Goal: Transaction & Acquisition: Purchase product/service

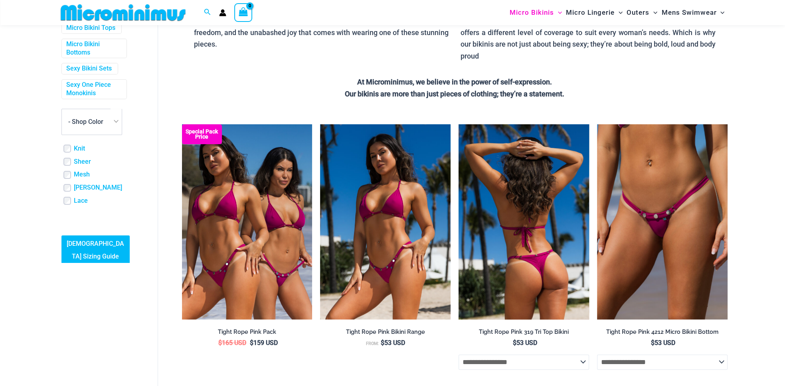
scroll to position [142, 0]
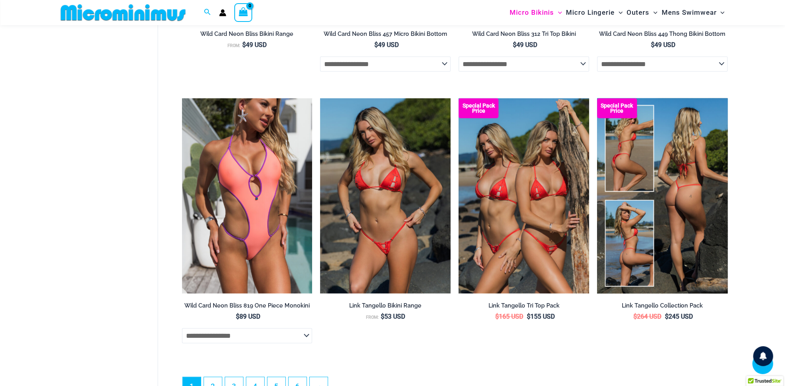
scroll to position [2087, 0]
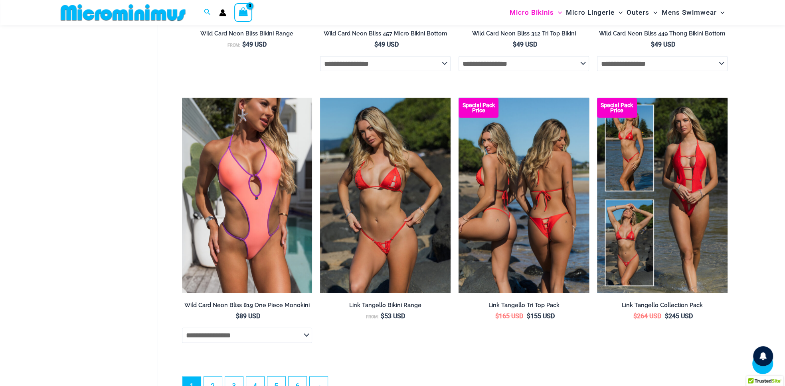
click at [546, 244] on img at bounding box center [523, 195] width 130 height 195
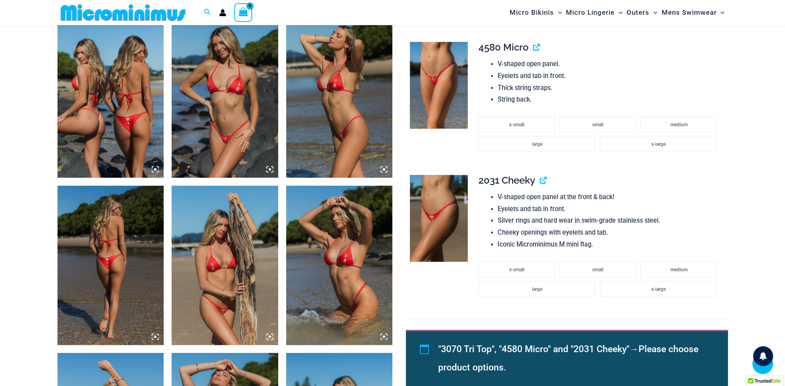
scroll to position [591, 0]
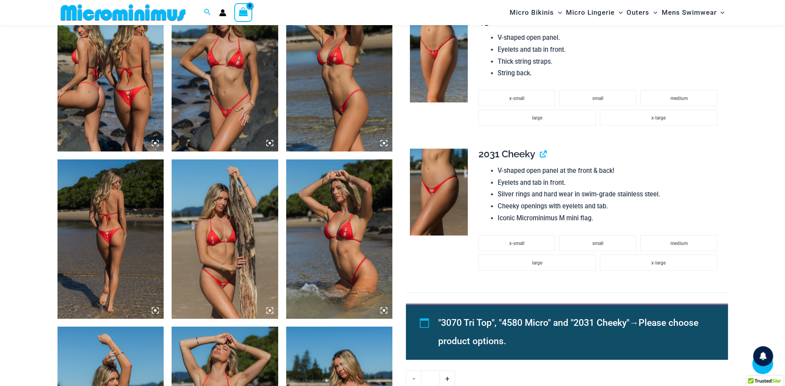
click at [107, 233] on img at bounding box center [110, 240] width 106 height 160
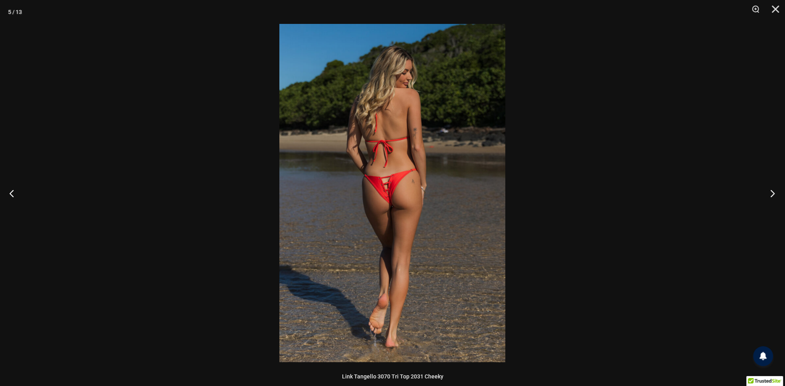
click at [772, 195] on button "Next" at bounding box center [770, 193] width 30 height 40
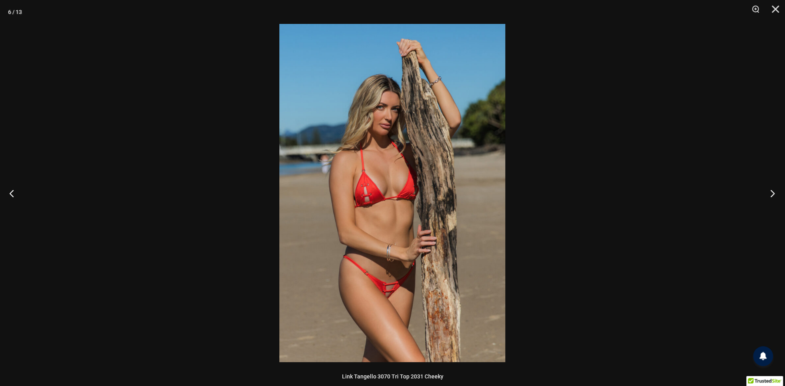
click at [772, 195] on button "Next" at bounding box center [770, 193] width 30 height 40
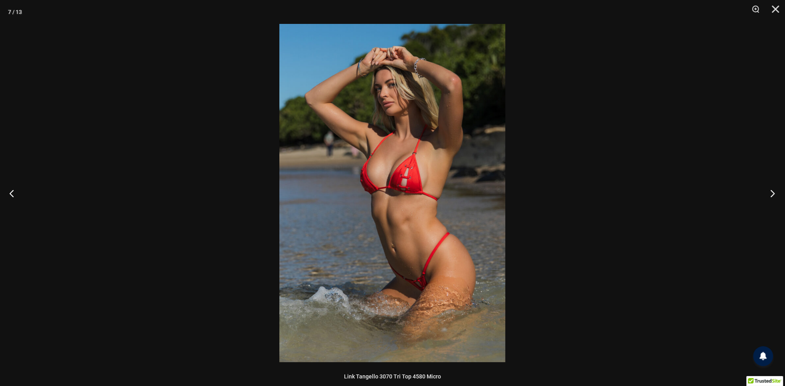
click at [772, 195] on button "Next" at bounding box center [770, 193] width 30 height 40
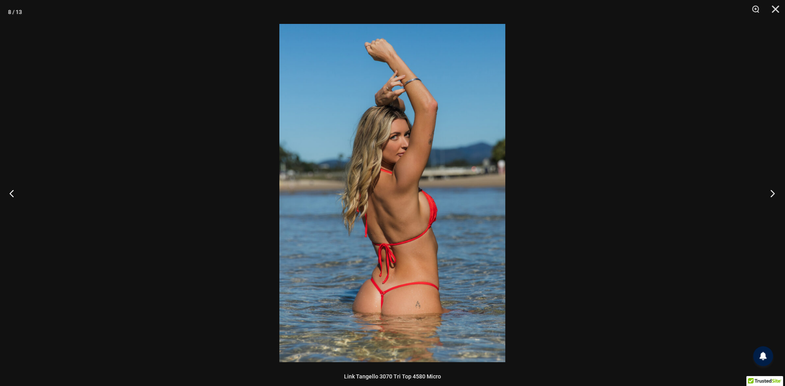
click at [772, 195] on button "Next" at bounding box center [770, 193] width 30 height 40
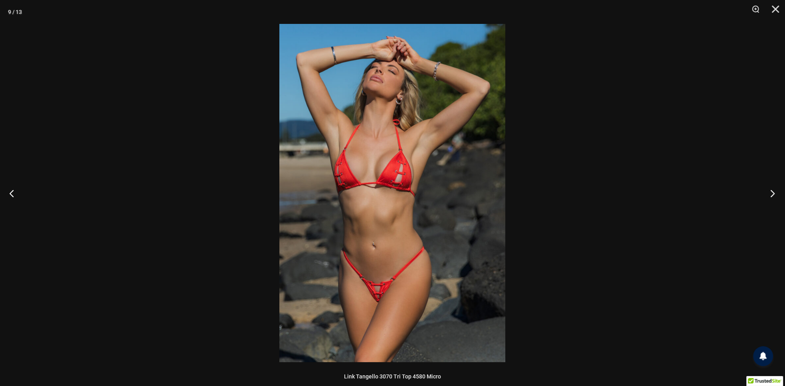
click at [772, 195] on button "Next" at bounding box center [770, 193] width 30 height 40
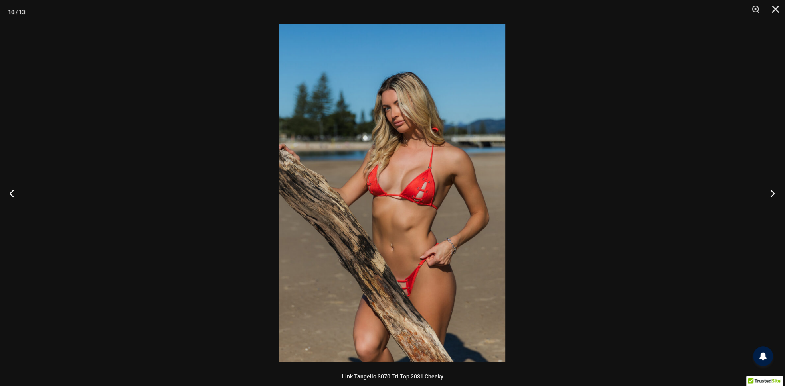
click at [772, 195] on button "Next" at bounding box center [770, 193] width 30 height 40
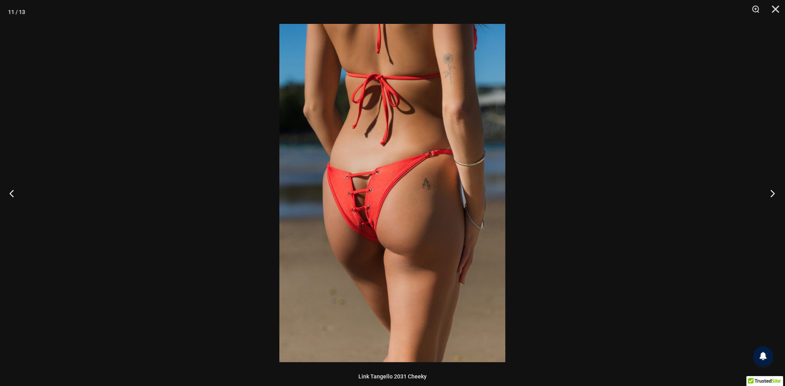
click at [772, 195] on button "Next" at bounding box center [770, 193] width 30 height 40
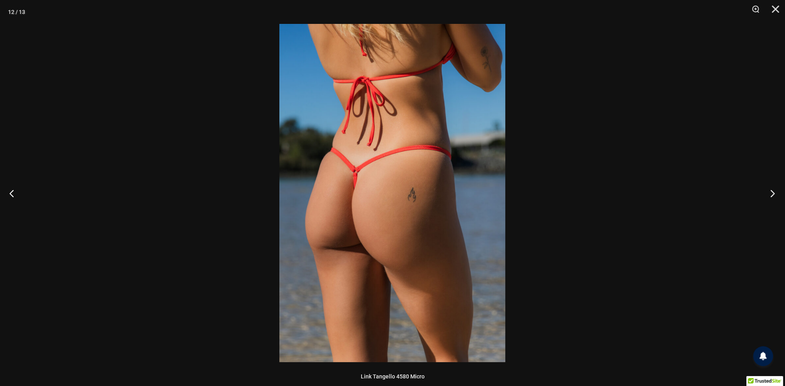
click at [772, 194] on button "Next" at bounding box center [770, 193] width 30 height 40
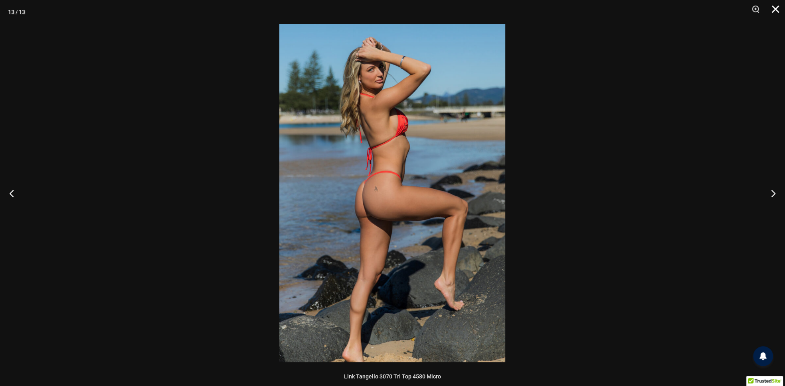
click at [779, 4] on button "Close" at bounding box center [772, 12] width 20 height 24
